Goal: Obtain resource: Obtain resource

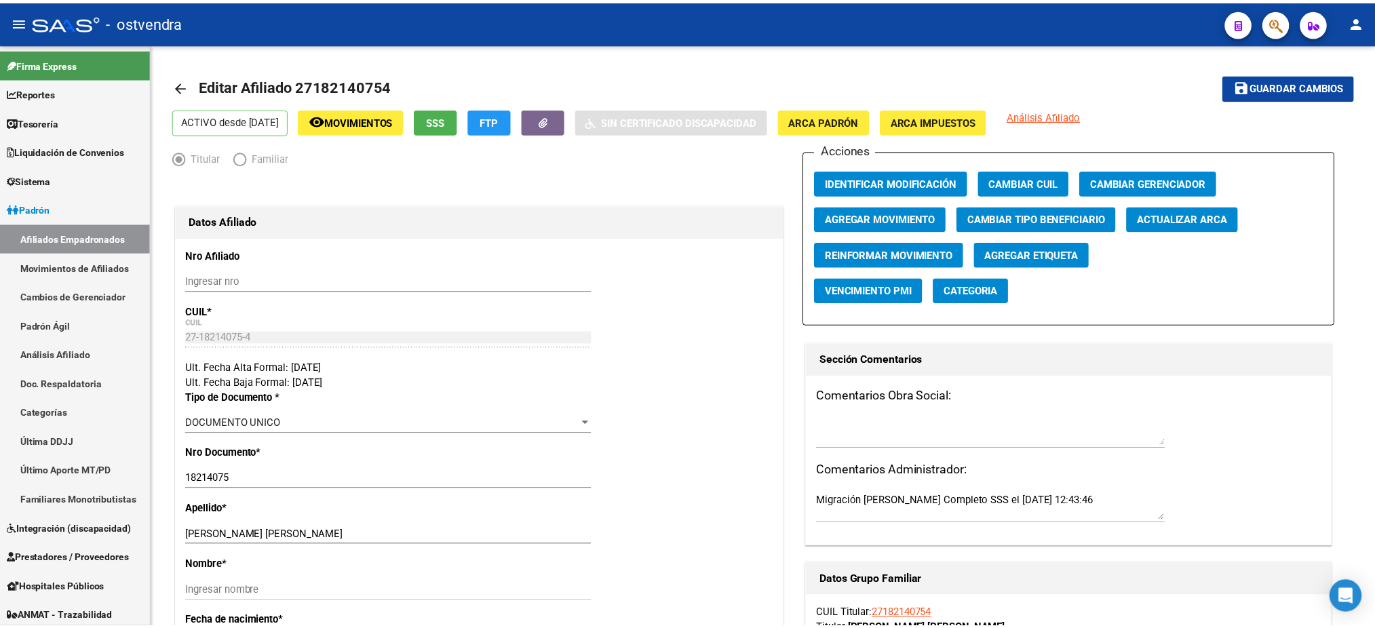
scroll to position [264, 0]
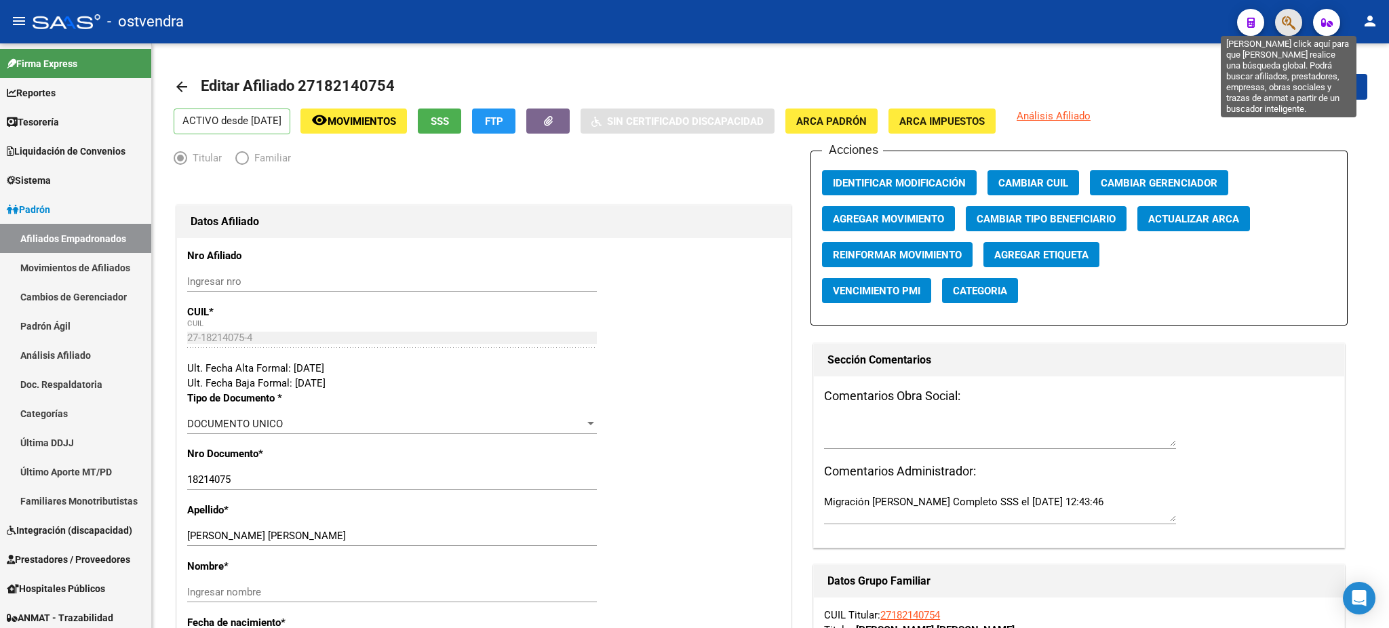
click at [1284, 26] on icon "button" at bounding box center [1289, 23] width 14 height 16
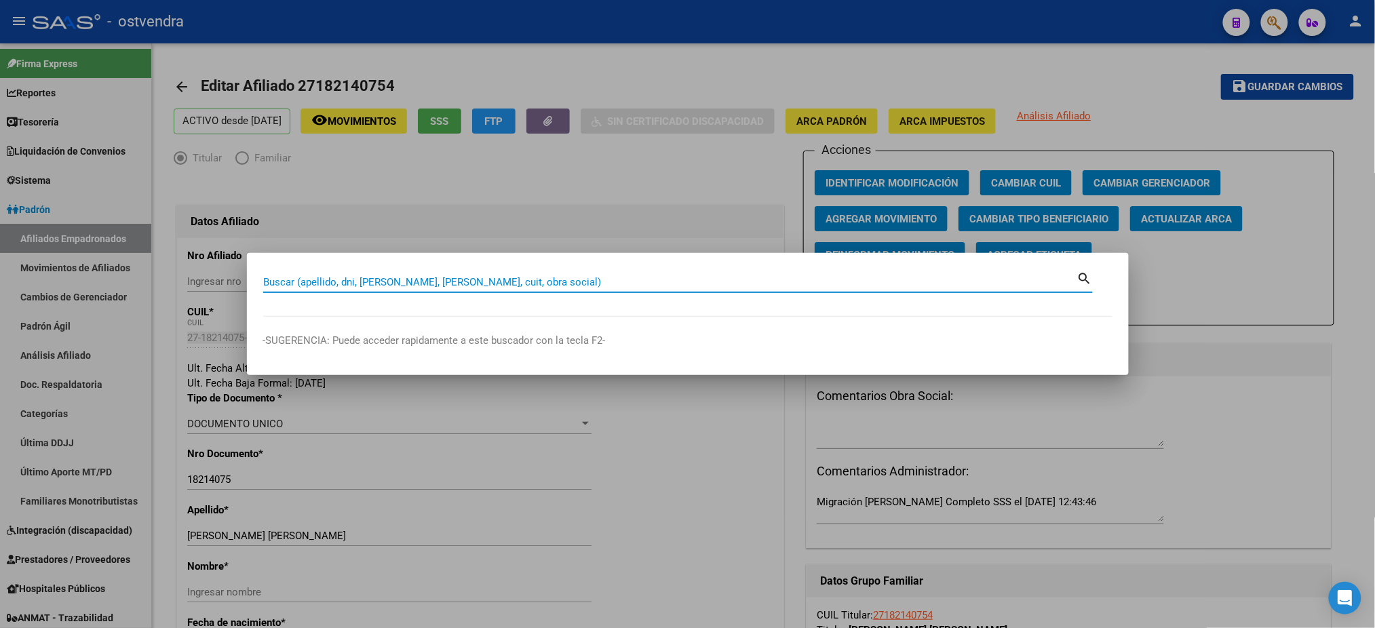
paste input "57.846.118"
type input "57846118"
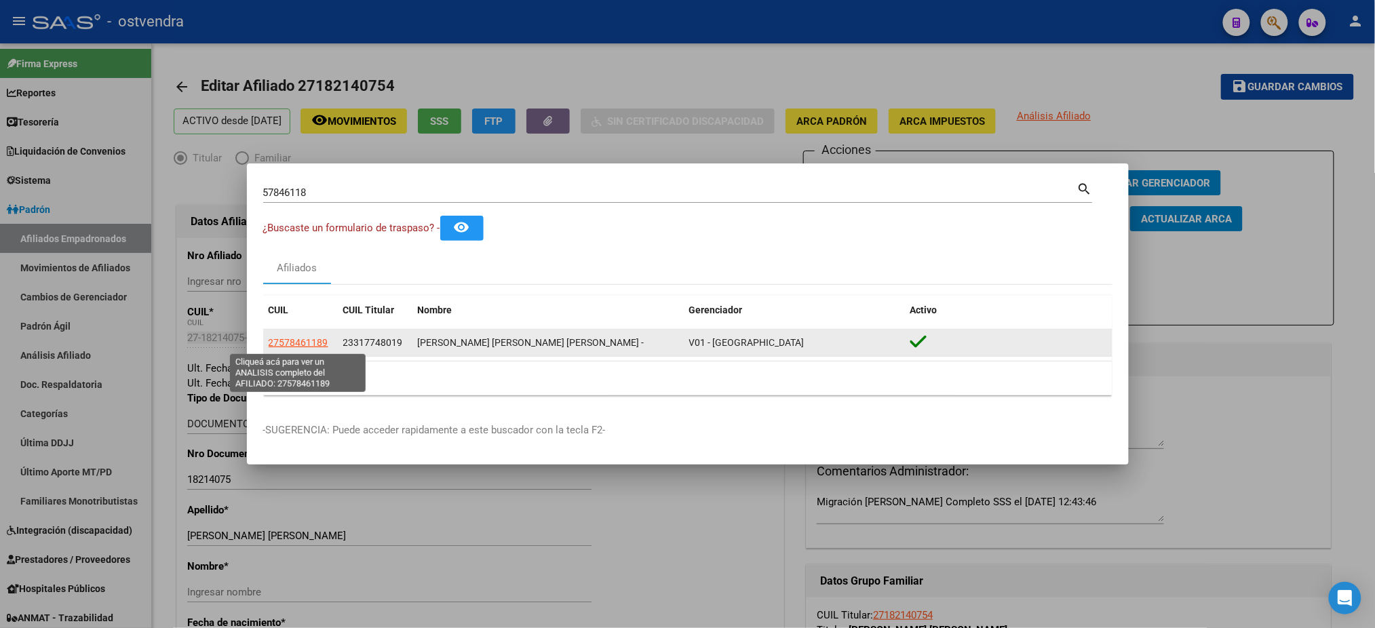
click at [310, 342] on span "27578461189" at bounding box center [299, 342] width 60 height 11
type textarea "27578461189"
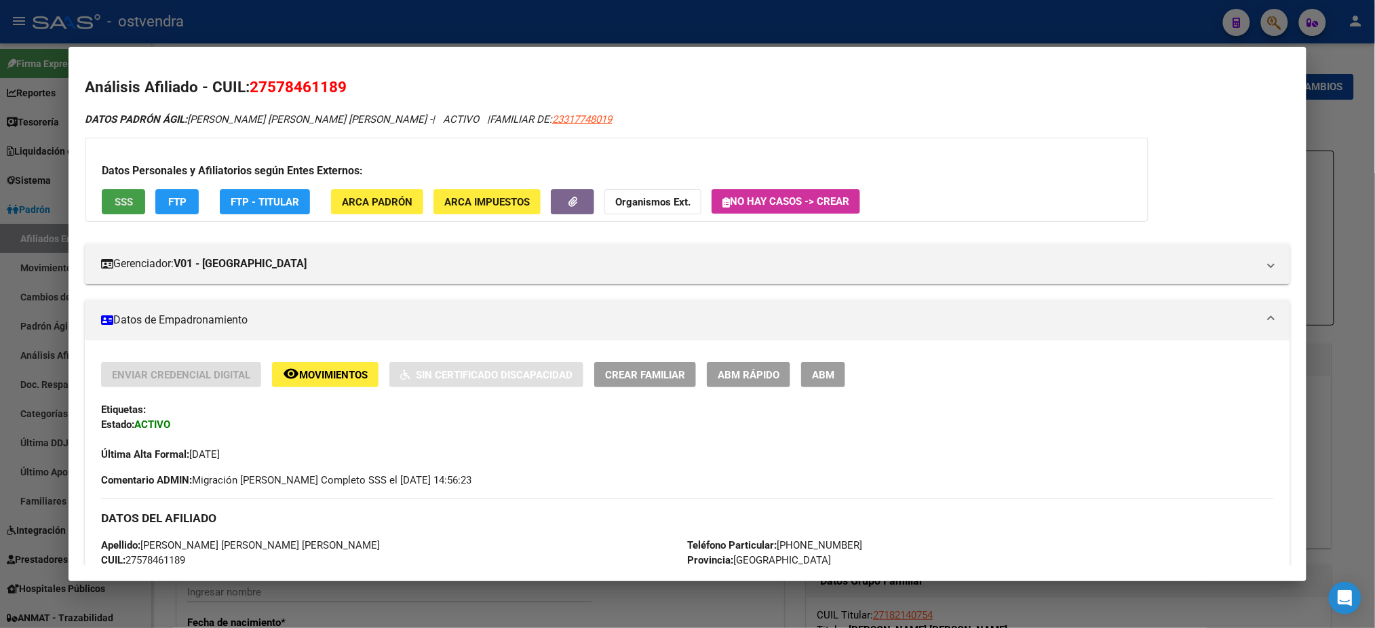
click at [121, 191] on button "SSS" at bounding box center [123, 201] width 43 height 25
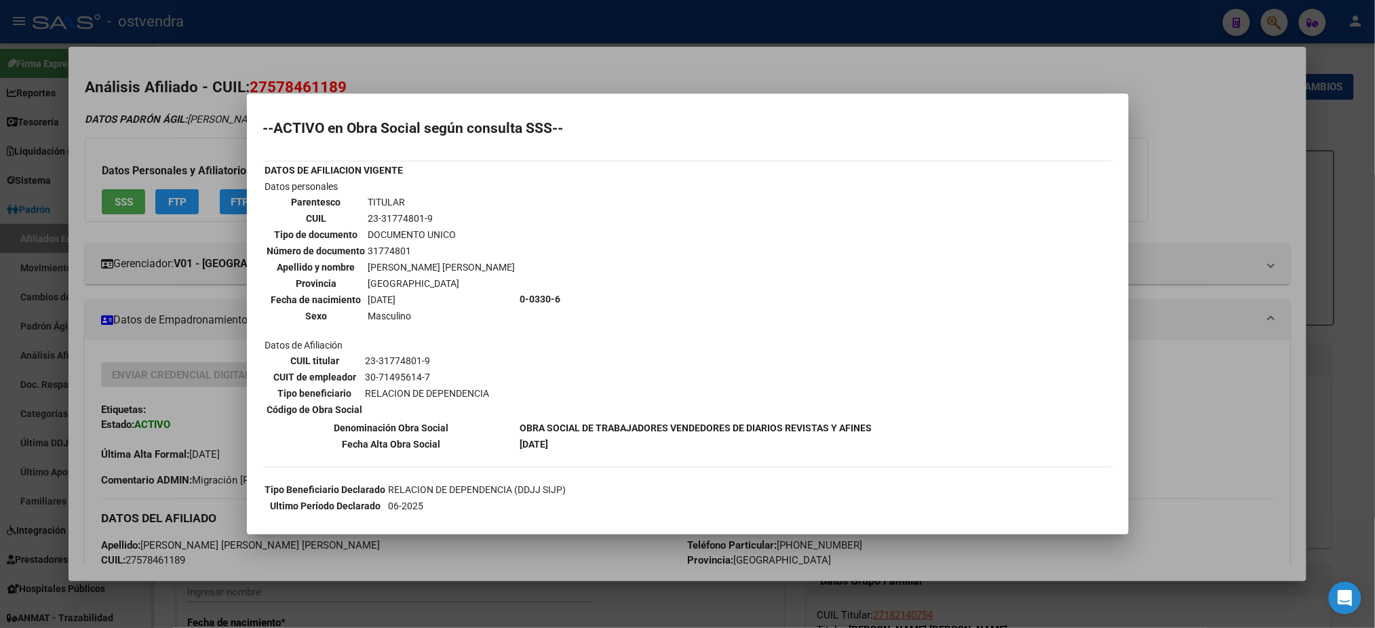
click at [633, 201] on td "0-0330-6" at bounding box center [696, 299] width 353 height 240
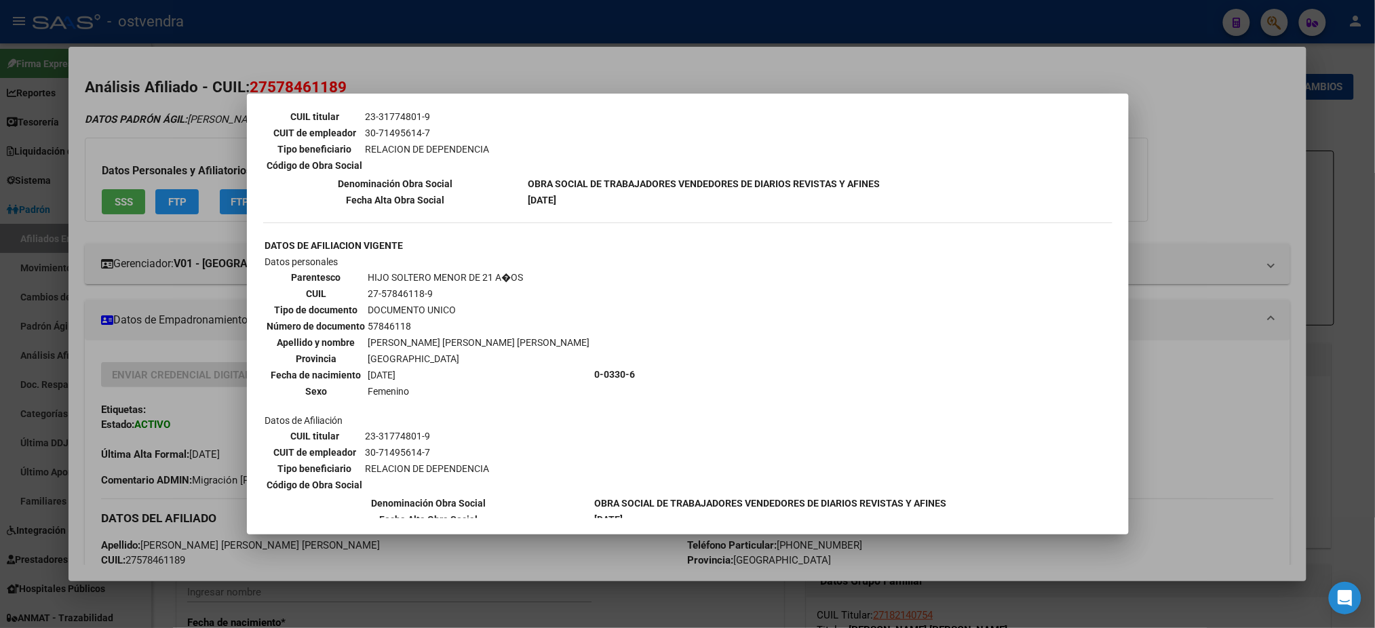
scroll to position [1024, 0]
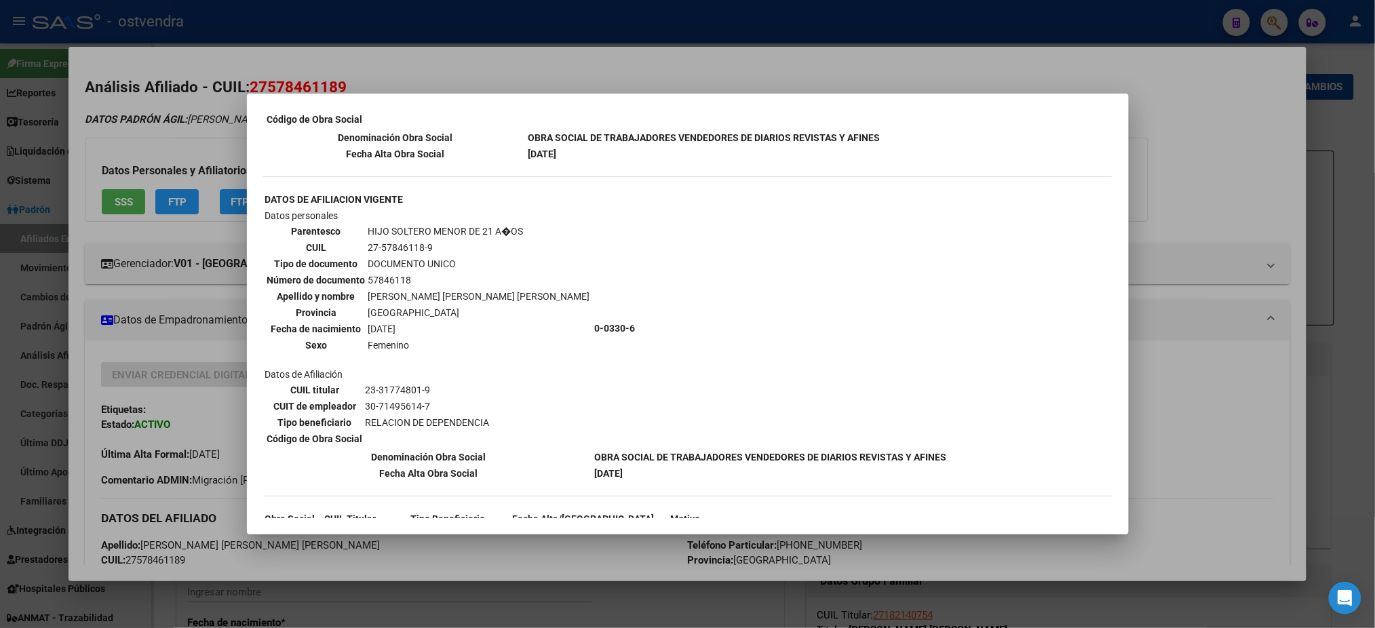
click at [830, 31] on div at bounding box center [687, 314] width 1375 height 628
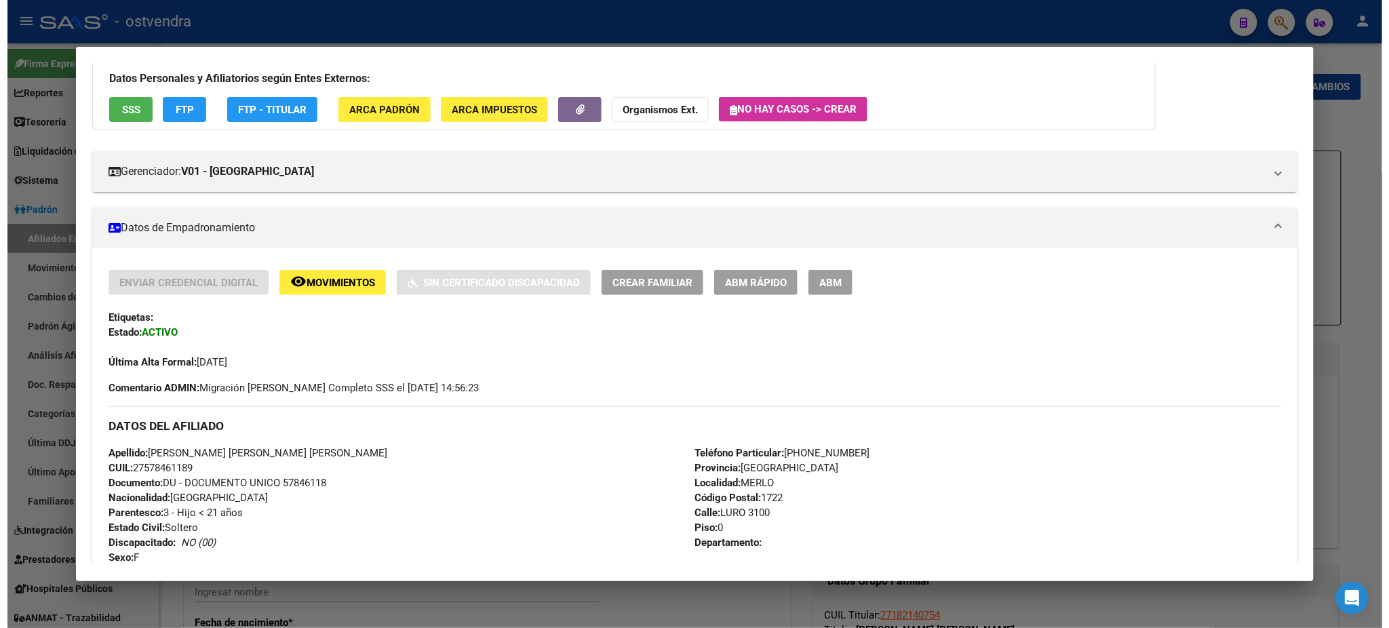
scroll to position [0, 0]
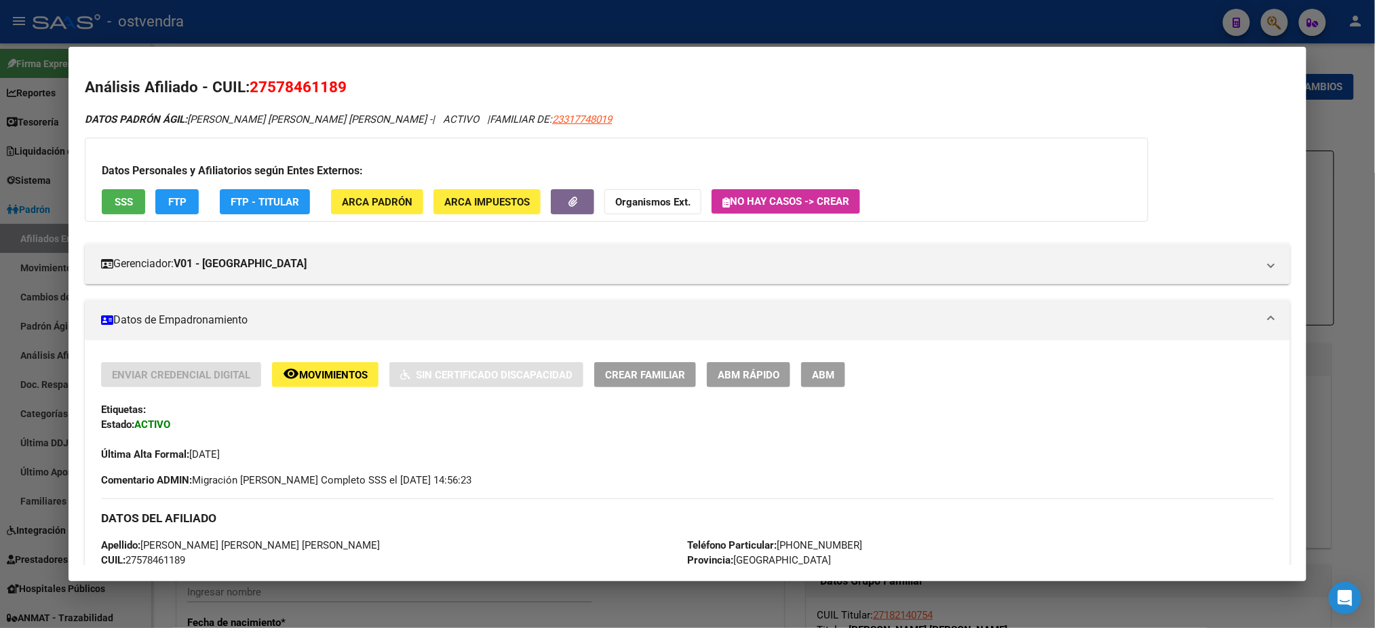
click at [524, 31] on div at bounding box center [687, 314] width 1375 height 628
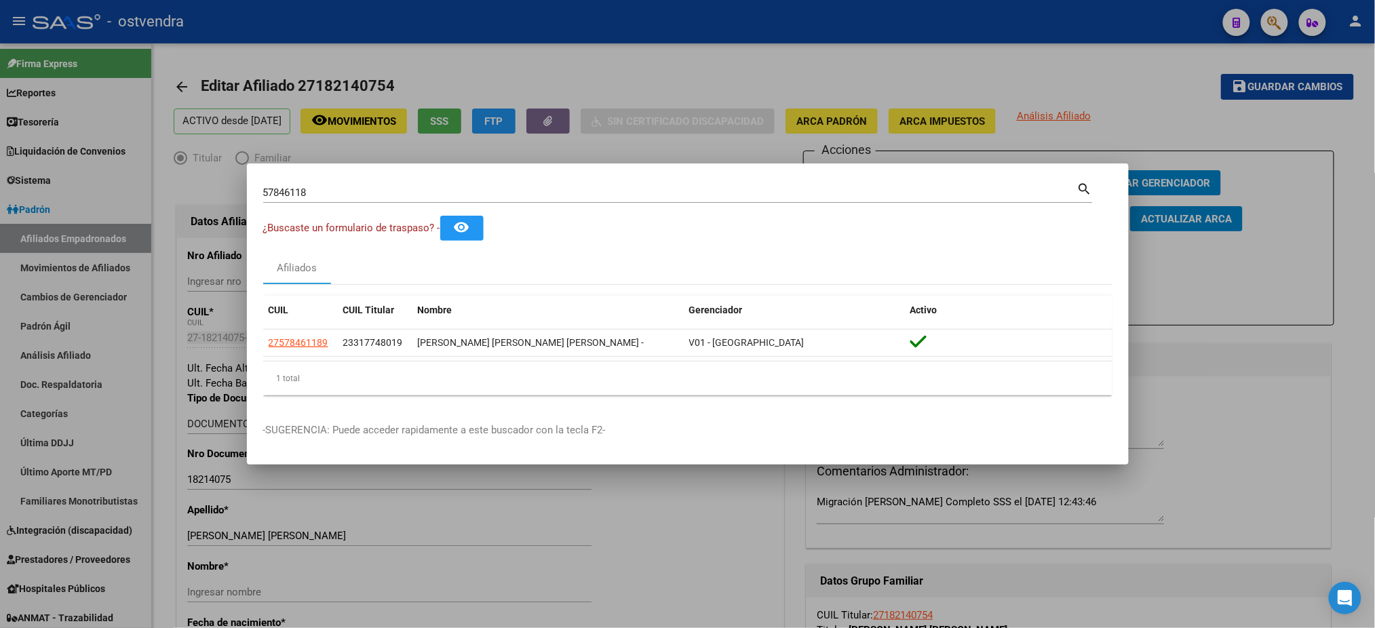
click at [524, 31] on div at bounding box center [687, 314] width 1375 height 628
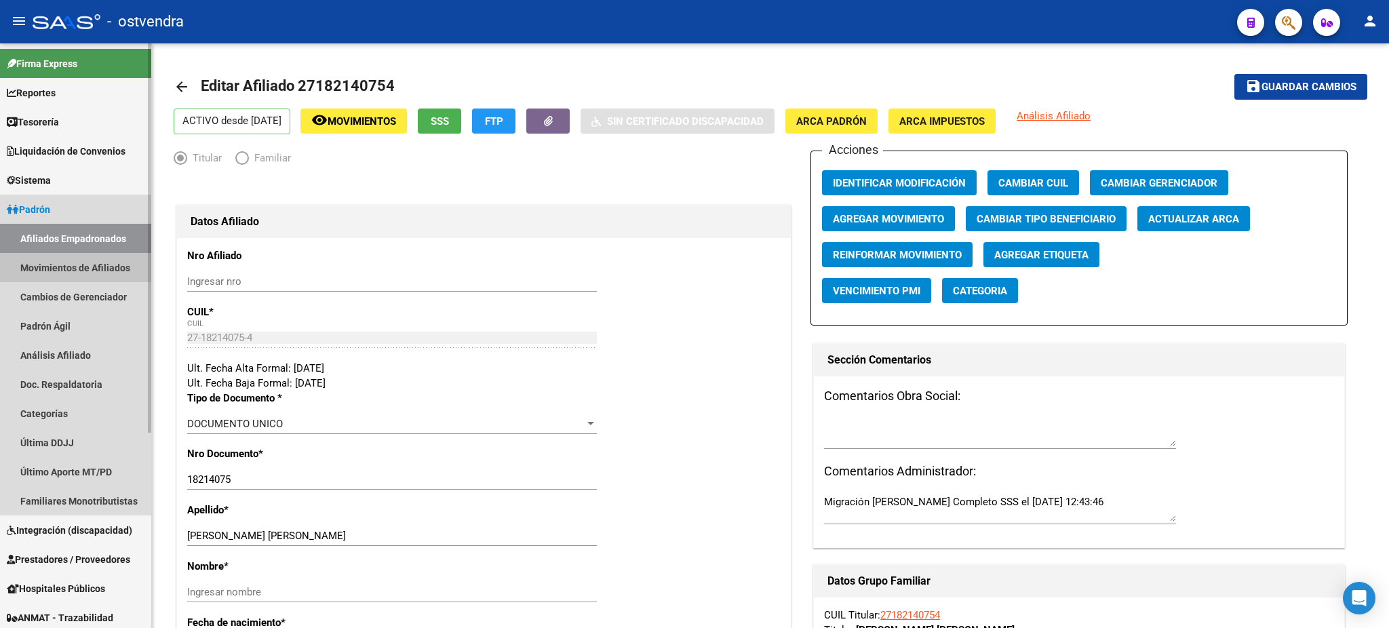
click at [93, 267] on link "Movimientos de Afiliados" at bounding box center [75, 267] width 151 height 29
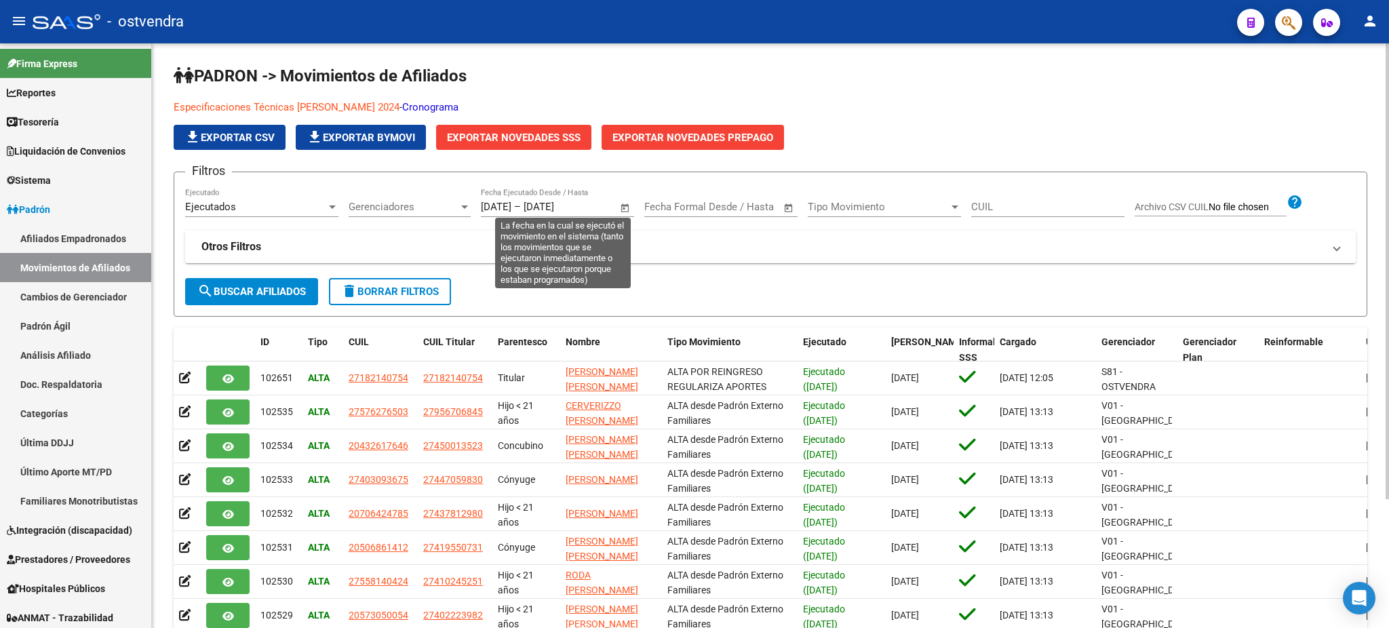
click at [629, 201] on span "Open calendar" at bounding box center [625, 207] width 33 height 33
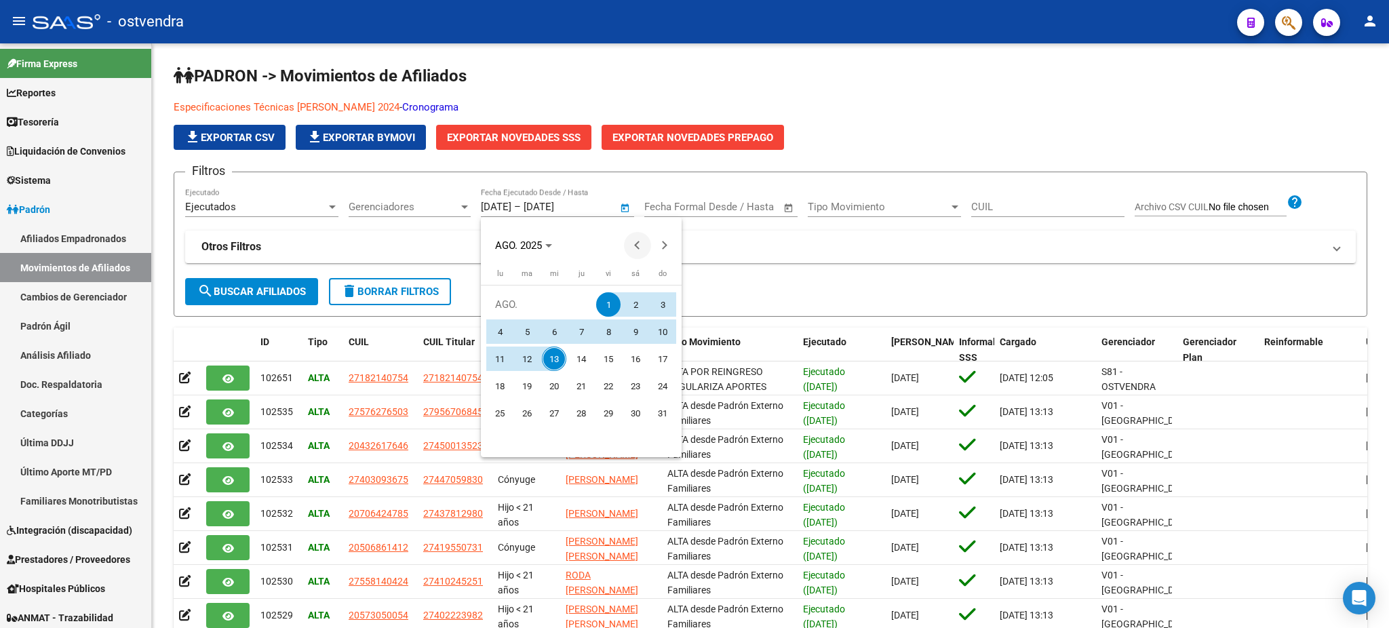
click at [630, 242] on span "Previous month" at bounding box center [637, 245] width 27 height 27
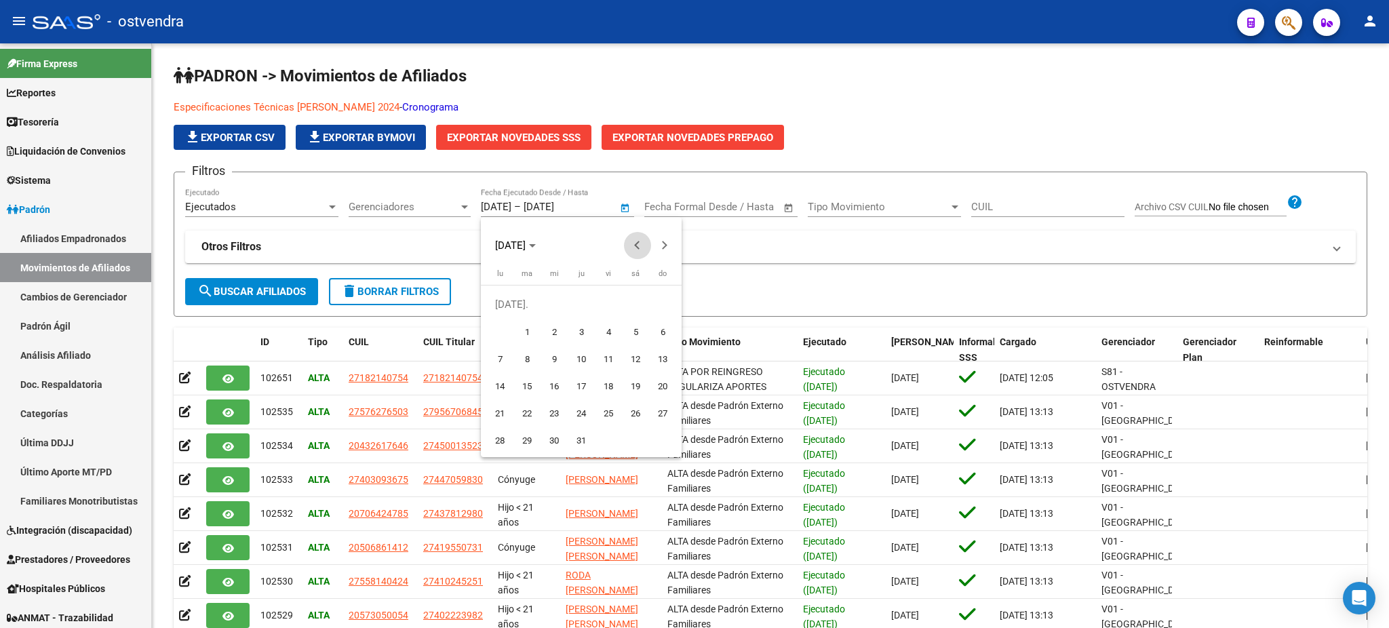
click at [630, 242] on span "Previous month" at bounding box center [637, 245] width 27 height 27
click at [667, 300] on span "1" at bounding box center [662, 304] width 24 height 24
type input "[DATE]"
click at [663, 256] on span "Next month" at bounding box center [664, 245] width 27 height 27
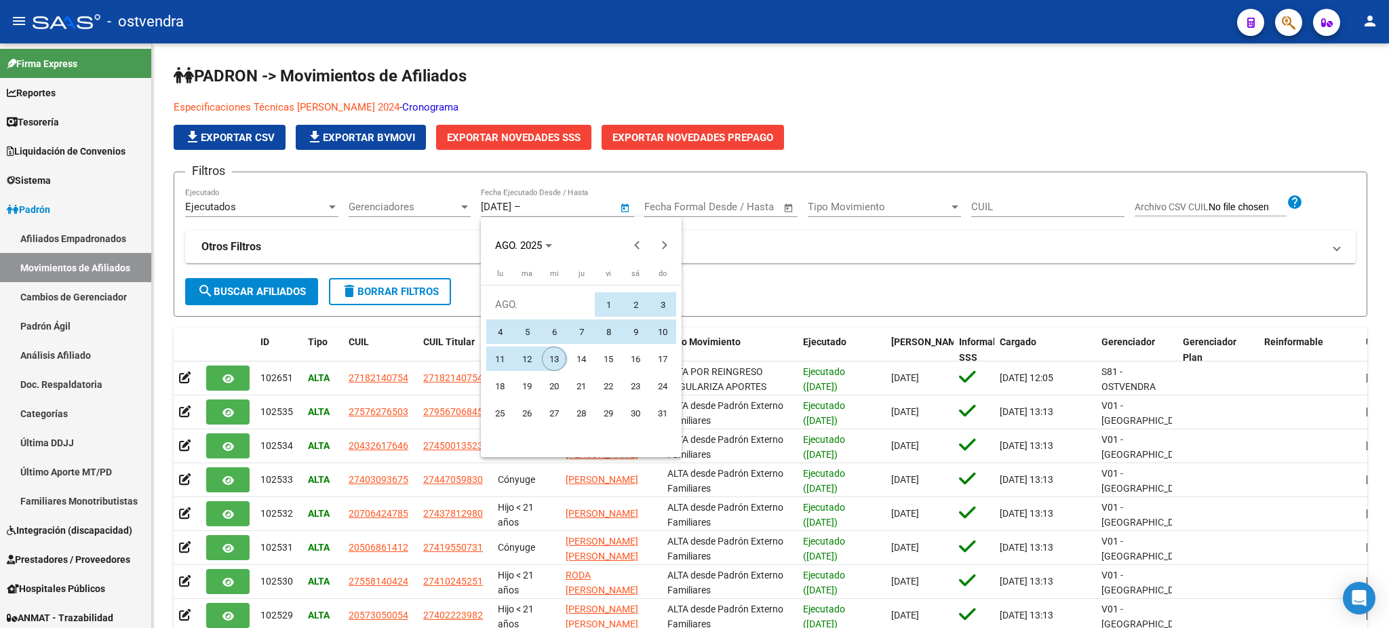
click at [552, 355] on span "13" at bounding box center [554, 359] width 24 height 24
type input "[DATE]"
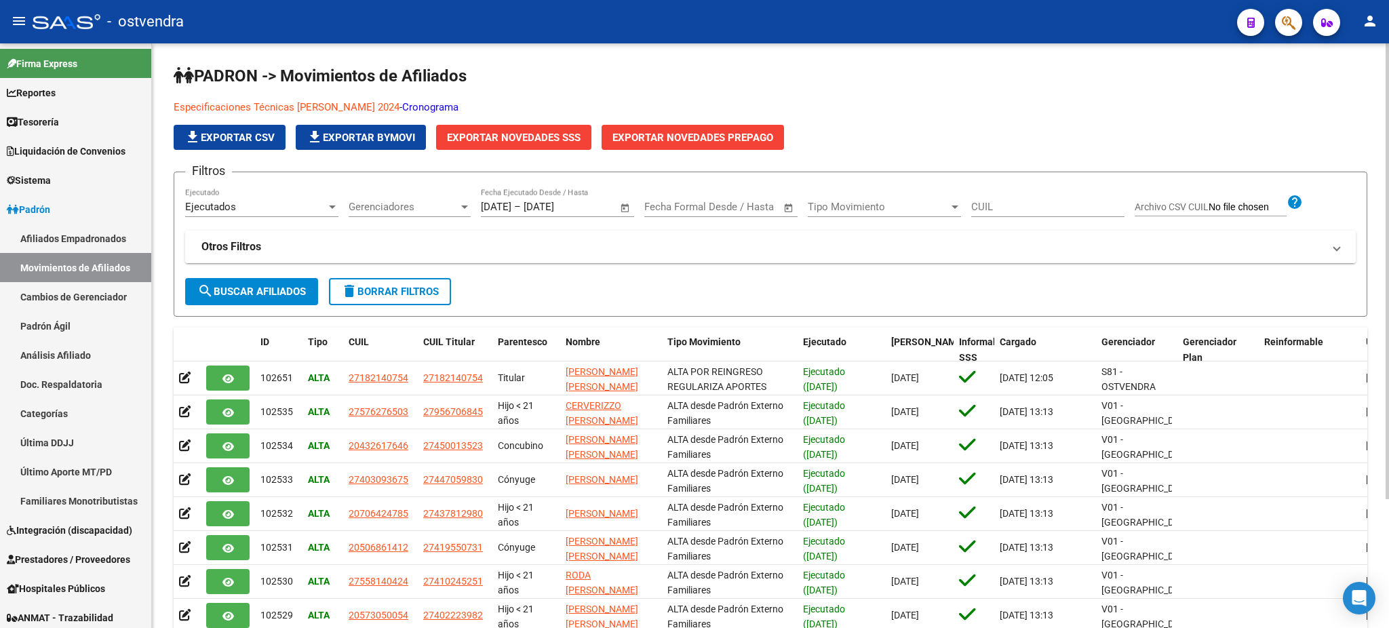
click at [651, 254] on mat-expansion-panel-header "Otros Filtros" at bounding box center [770, 247] width 1171 height 33
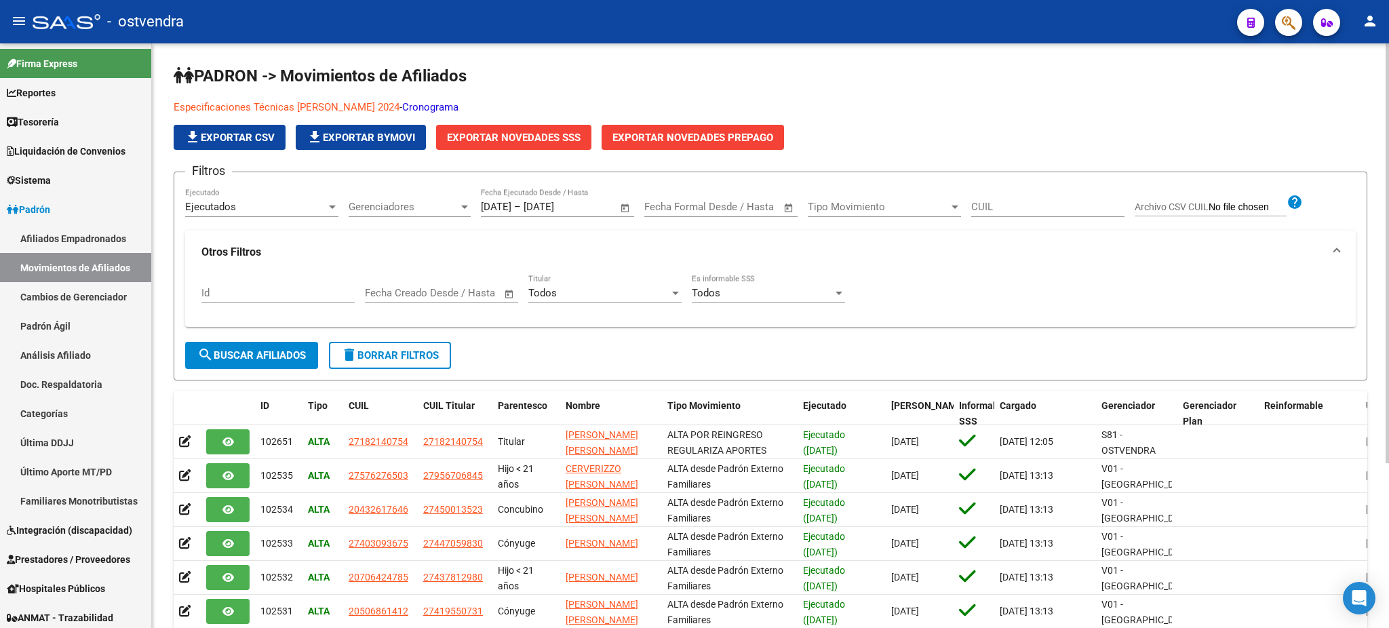
click at [743, 284] on div "Todos Es informable SSS" at bounding box center [768, 288] width 153 height 29
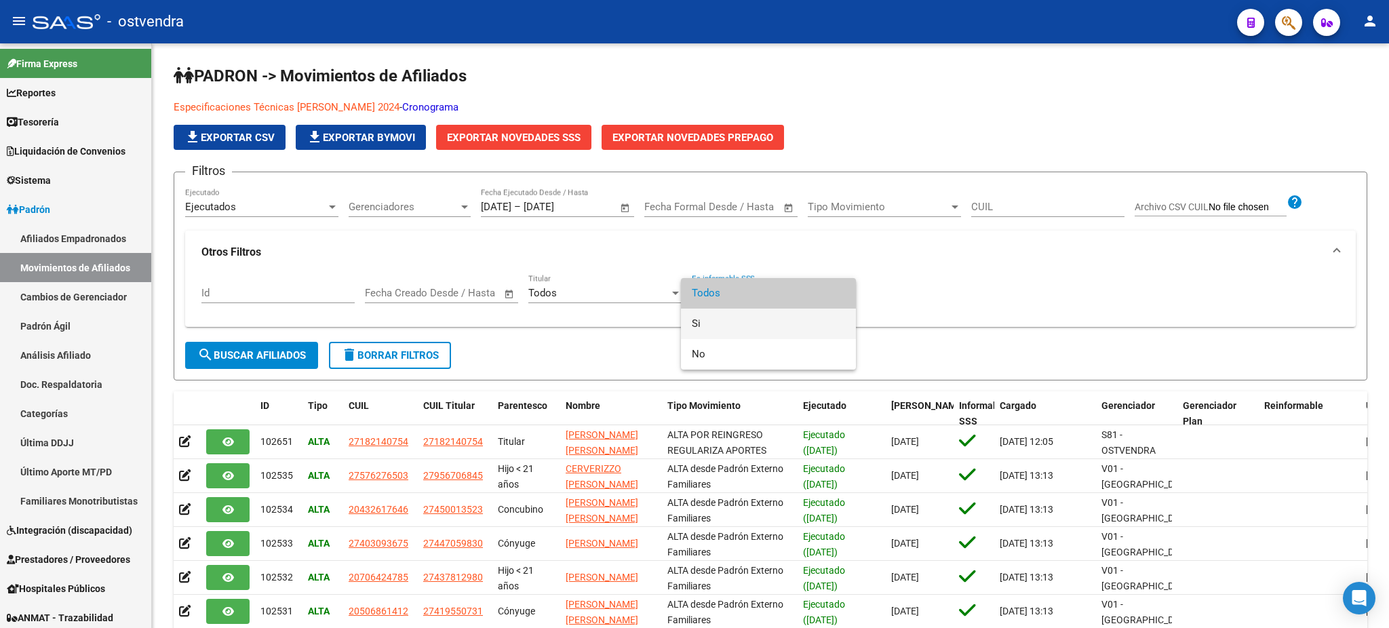
click at [742, 322] on span "Si" at bounding box center [768, 324] width 153 height 31
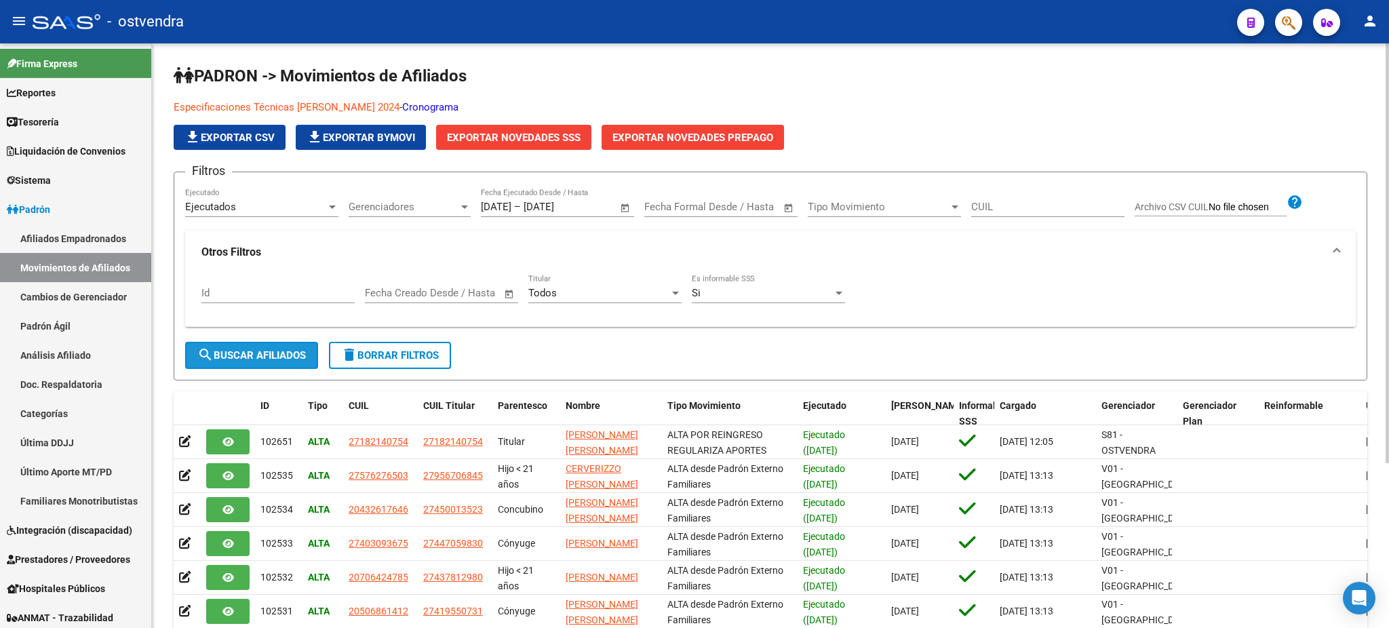
click at [283, 350] on span "search Buscar Afiliados" at bounding box center [251, 355] width 109 height 12
click at [513, 138] on div "[PERSON_NAME] -> Movimientos de Afiliados Especificaciones Técnicas [PERSON_NAM…" at bounding box center [772, 444] width 1241 height 803
click at [513, 138] on span "Exportar Novedades SSS" at bounding box center [514, 138] width 134 height 12
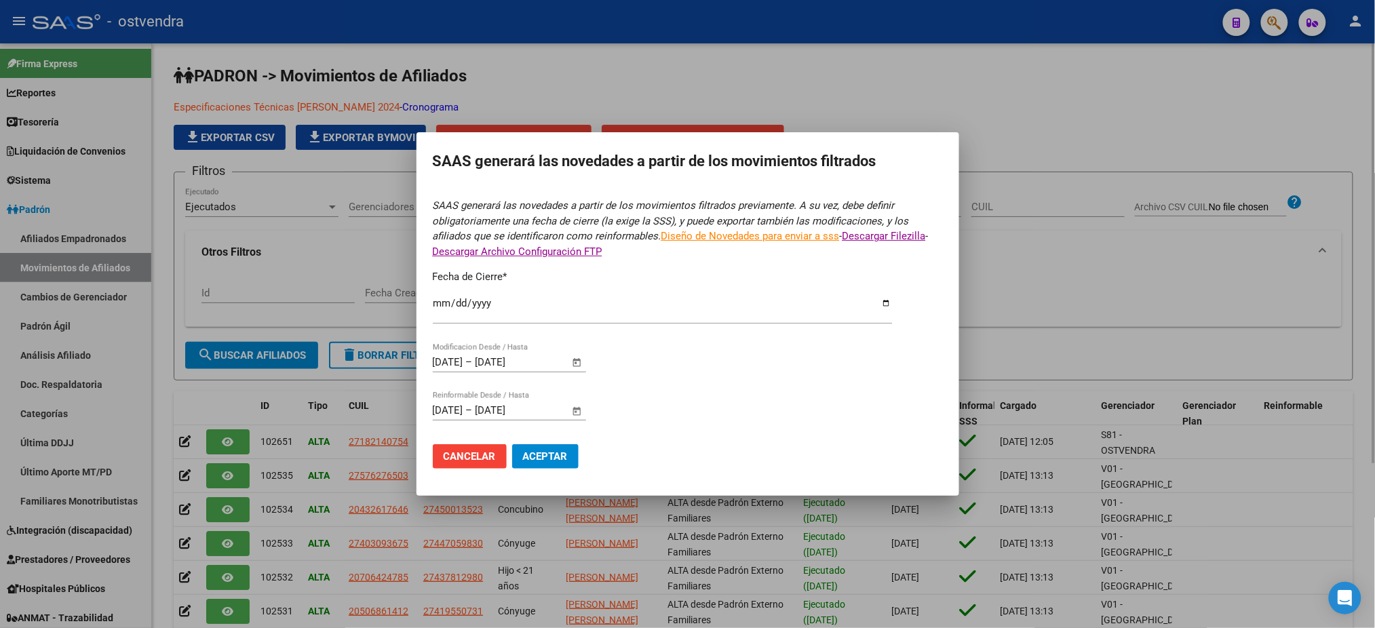
type input "[DATE]"
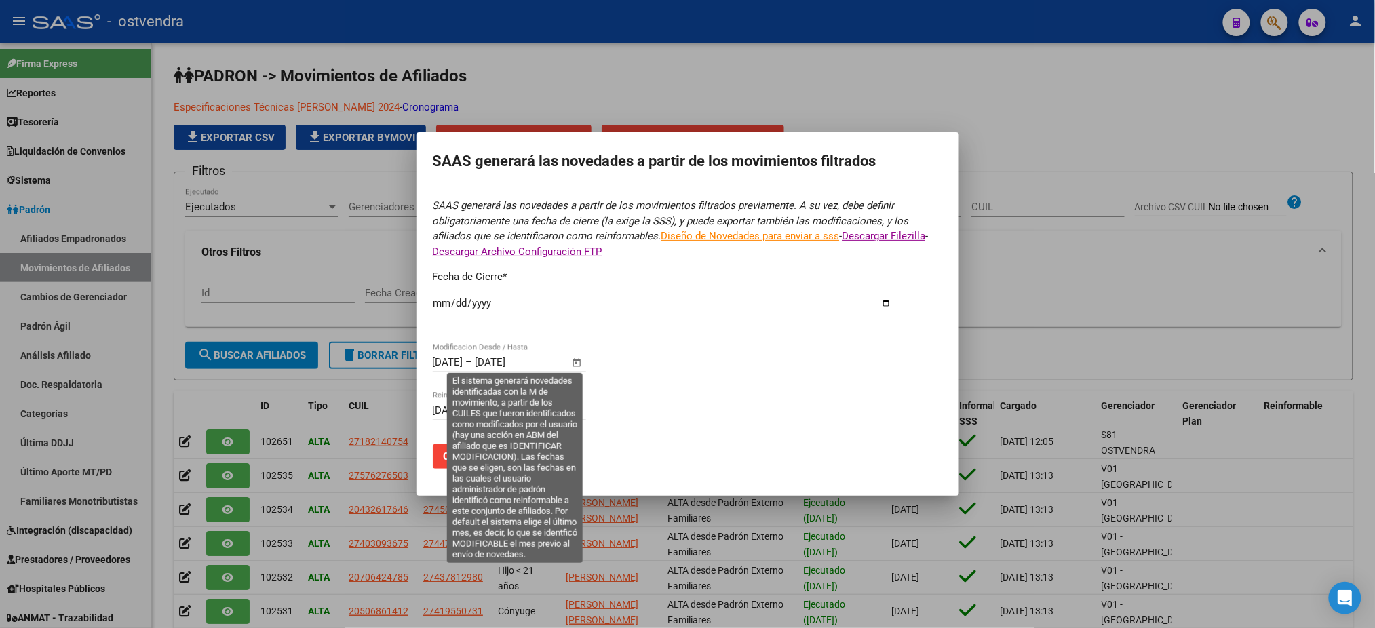
click at [573, 359] on span "Open calendar" at bounding box center [576, 363] width 33 height 33
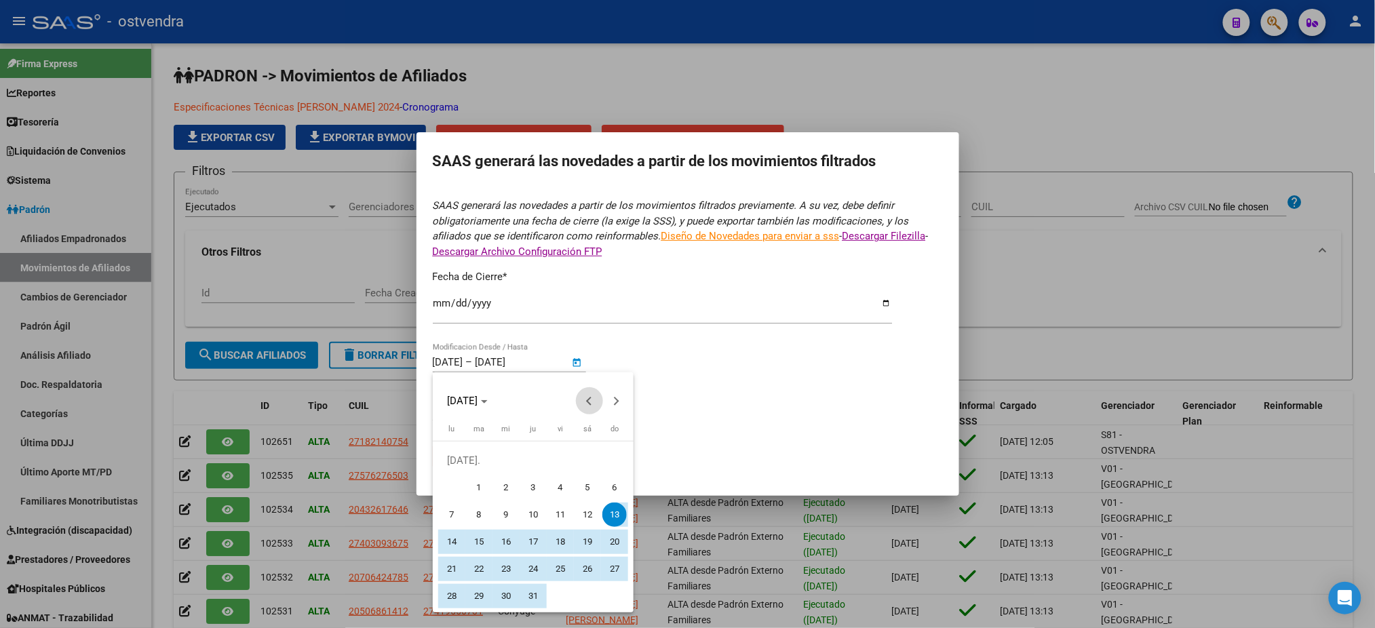
click at [589, 397] on button "Previous month" at bounding box center [589, 400] width 27 height 27
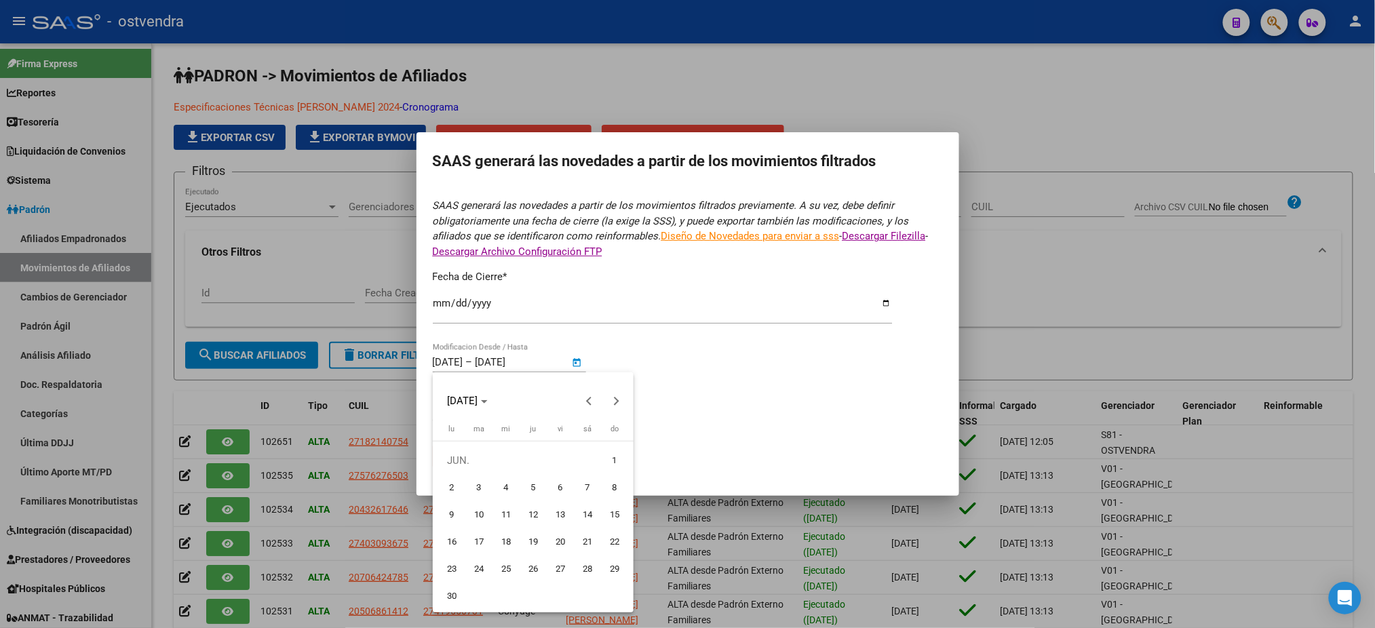
click at [622, 462] on span "1" at bounding box center [614, 460] width 24 height 24
type input "[DATE]"
click at [621, 400] on span "Next month" at bounding box center [616, 400] width 27 height 27
click at [512, 505] on span "13" at bounding box center [506, 515] width 24 height 24
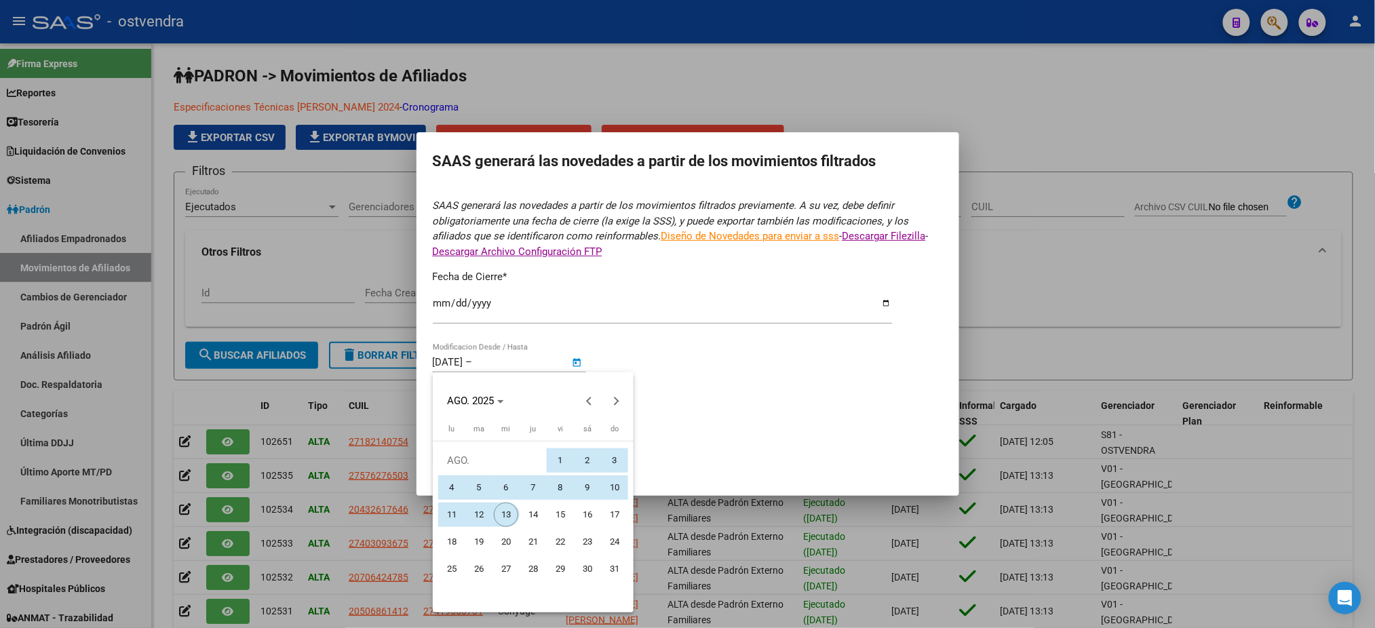
type input "[DATE]"
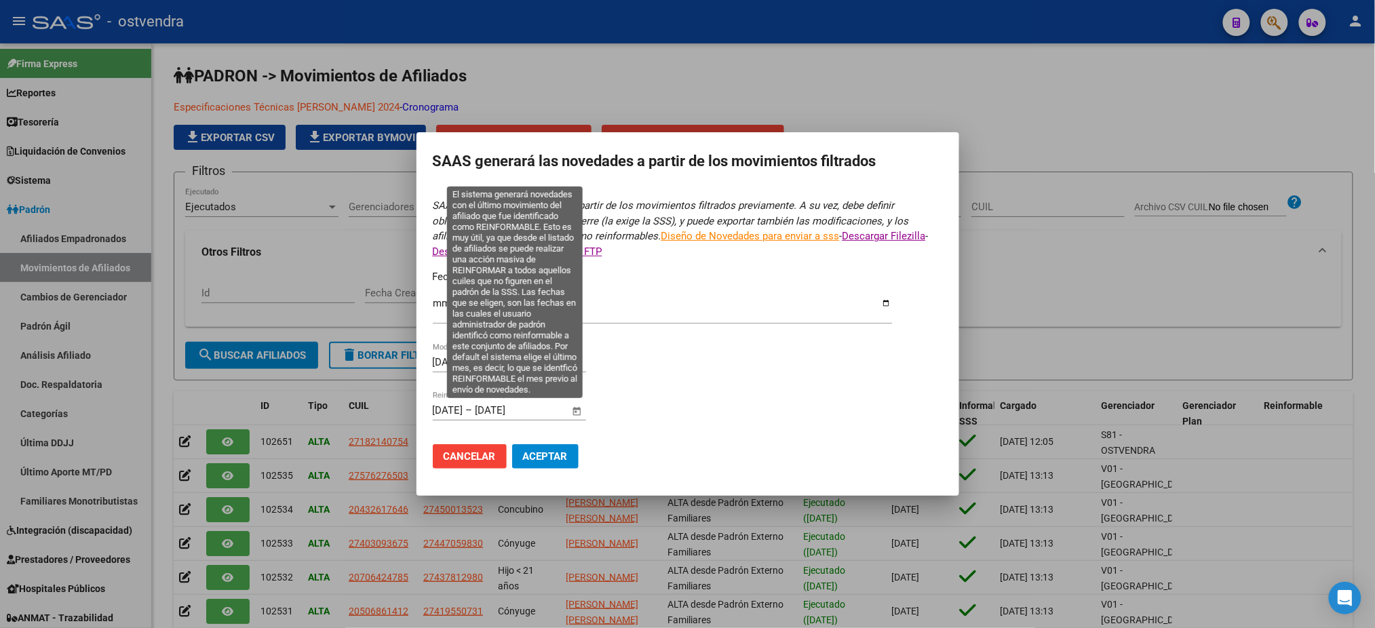
click at [583, 410] on span "Open calendar" at bounding box center [576, 411] width 33 height 33
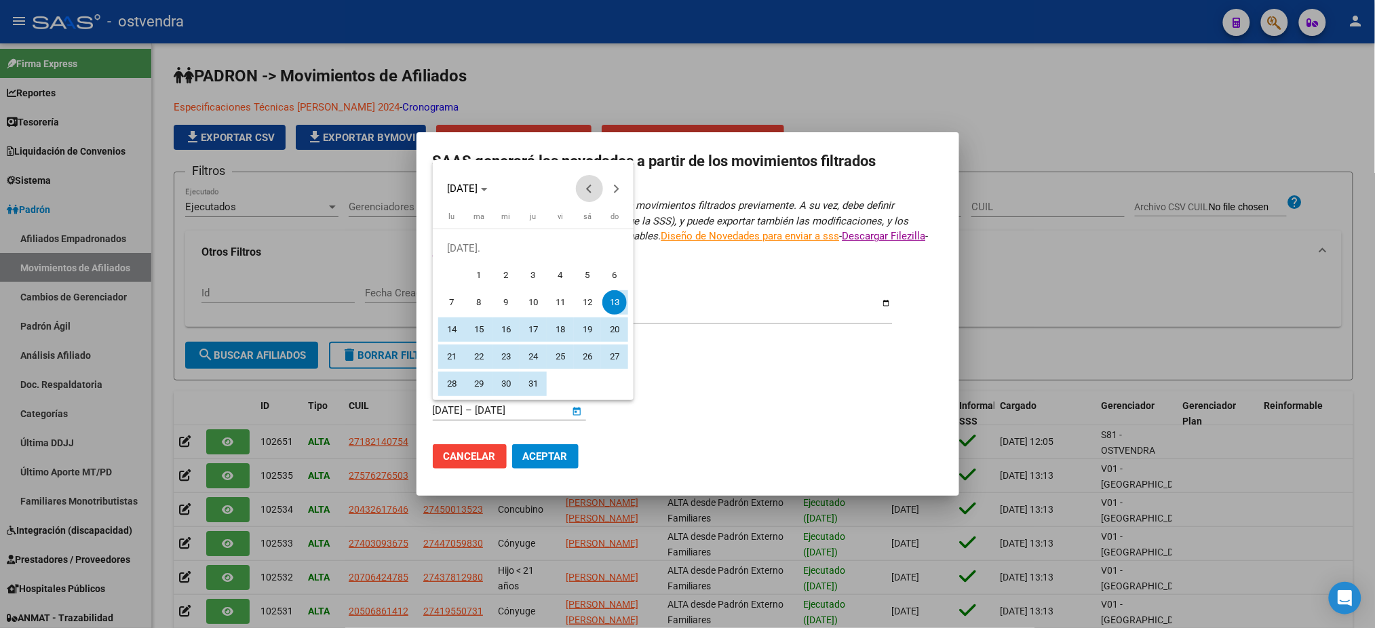
click at [585, 192] on span "Previous month" at bounding box center [589, 188] width 27 height 27
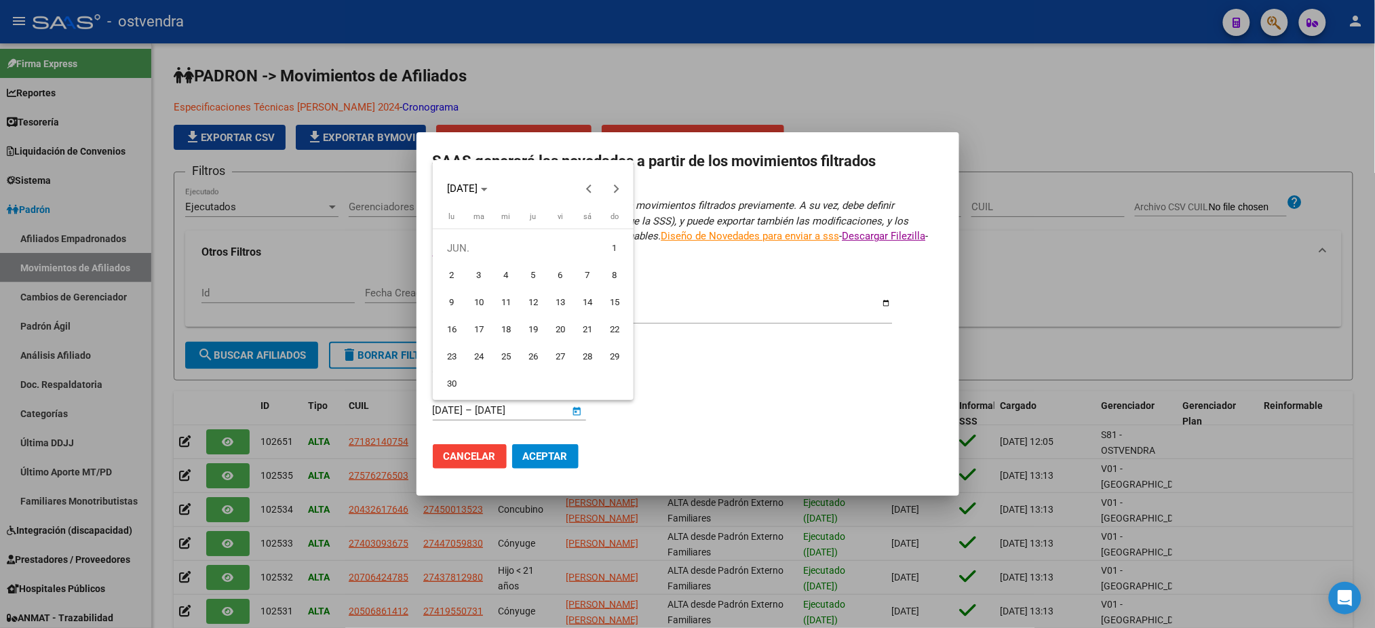
click at [613, 248] on span "1" at bounding box center [614, 248] width 24 height 24
type input "[DATE]"
click at [617, 187] on span "Next month" at bounding box center [616, 188] width 27 height 27
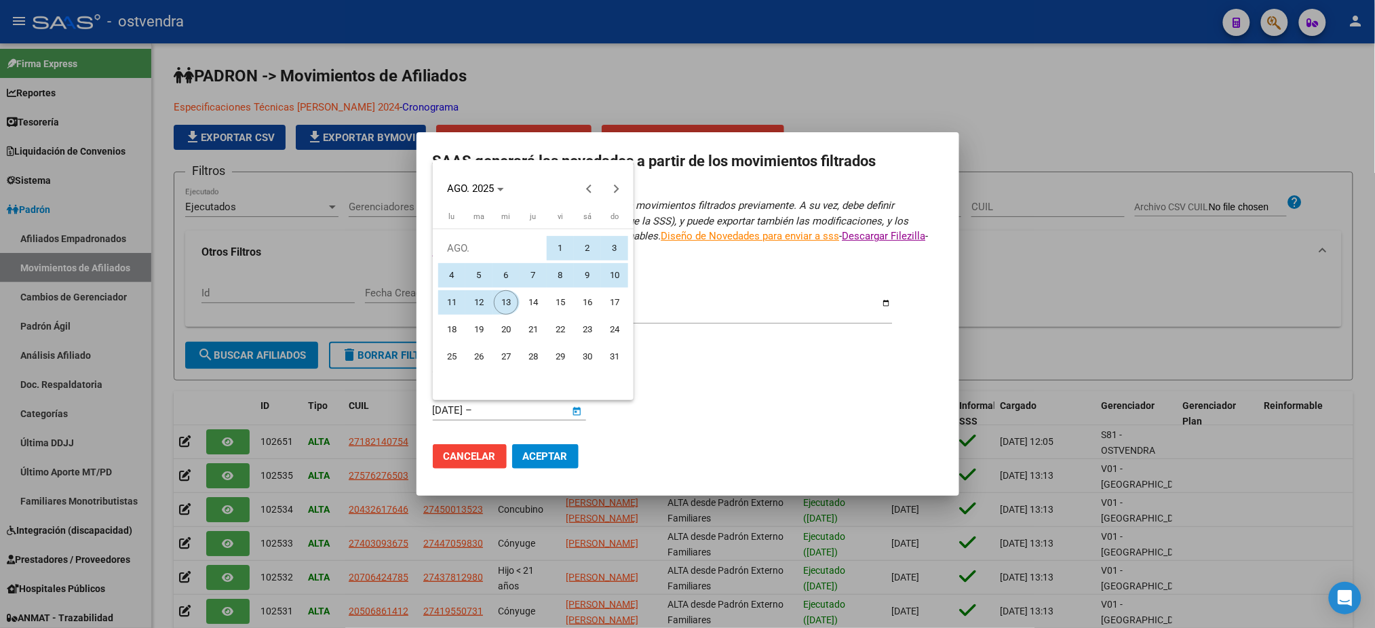
click at [501, 308] on span "13" at bounding box center [506, 302] width 24 height 24
type input "[DATE]"
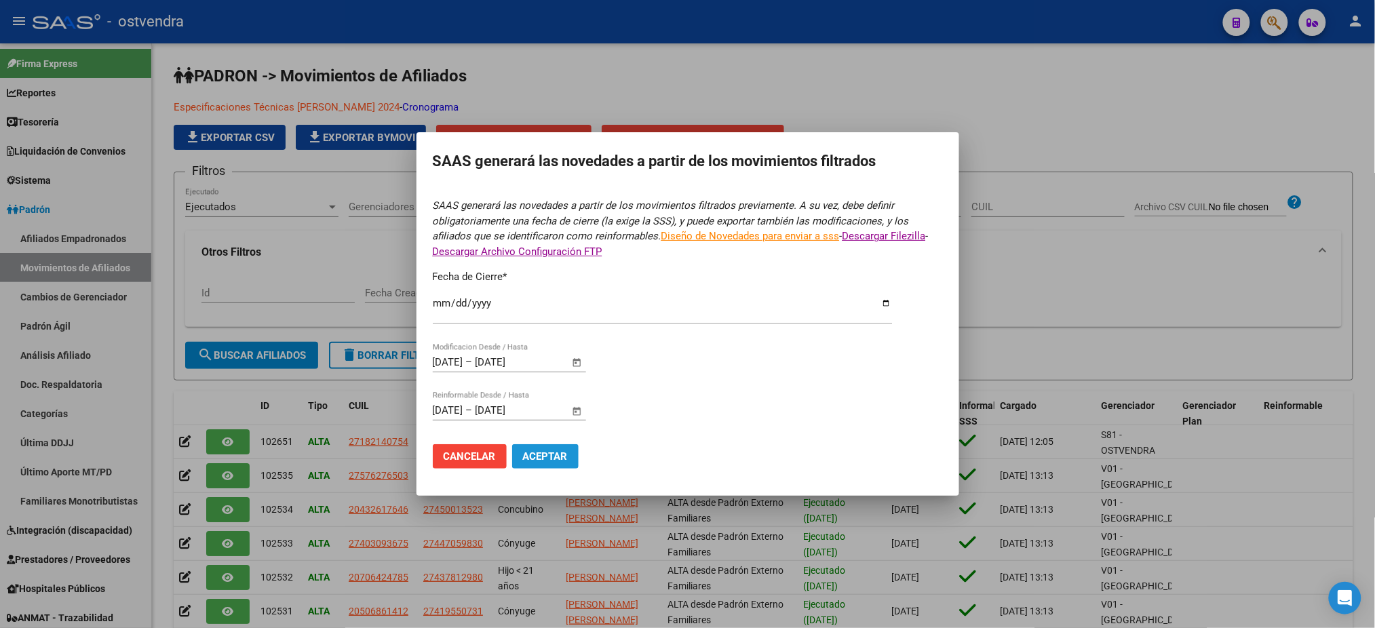
click at [534, 456] on span "Aceptar" at bounding box center [545, 456] width 45 height 12
